Goal: Information Seeking & Learning: Learn about a topic

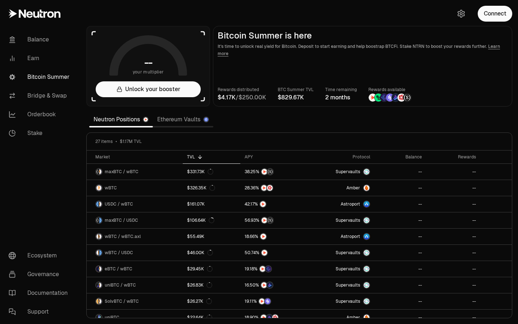
click at [297, 97] on span "6" at bounding box center [295, 97] width 4 height 7
click at [322, 97] on div "Rewards distributed / BTC Summer TVL Time remaining 2 months Rewards available" at bounding box center [363, 94] width 290 height 16
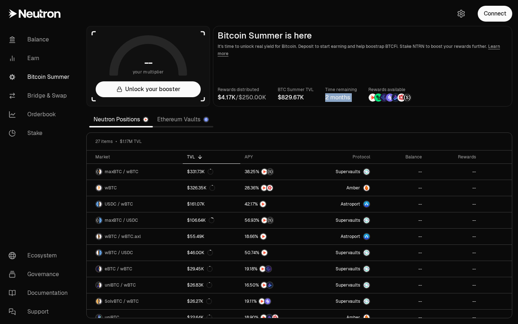
click at [322, 97] on div "Rewards distributed / BTC Summer TVL Time remaining 2 months Rewards available" at bounding box center [363, 94] width 290 height 16
click at [326, 103] on main "Bitcoin Summer is here It's time to unlock real yield for Bitcoin. Deposit to s…" at bounding box center [362, 66] width 299 height 81
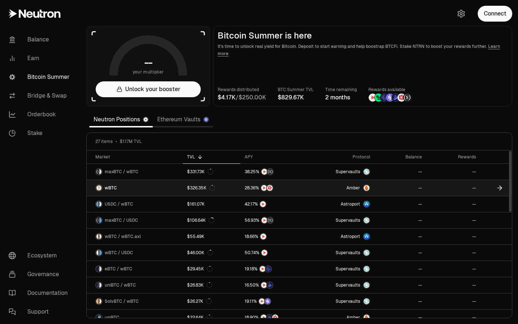
click at [211, 187] on icon at bounding box center [212, 188] width 6 height 6
